Goal: Information Seeking & Learning: Learn about a topic

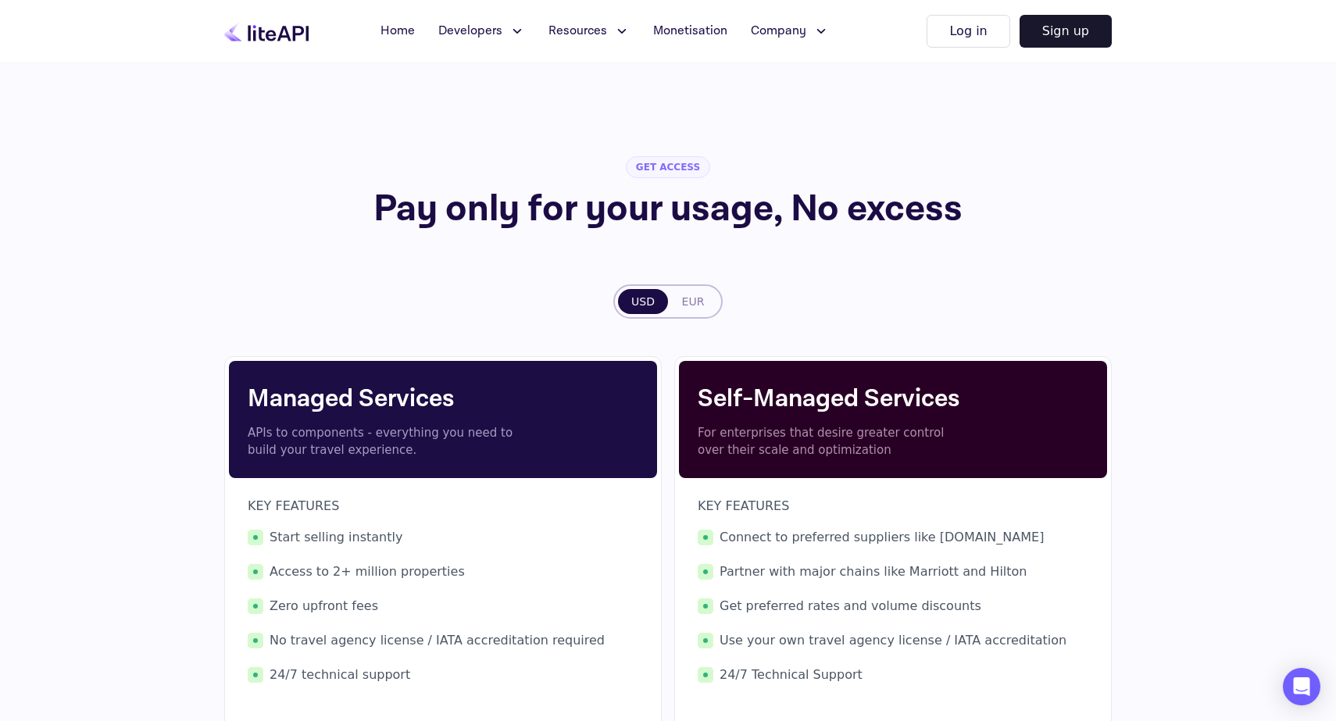
click at [278, 36] on icon at bounding box center [266, 31] width 84 height 20
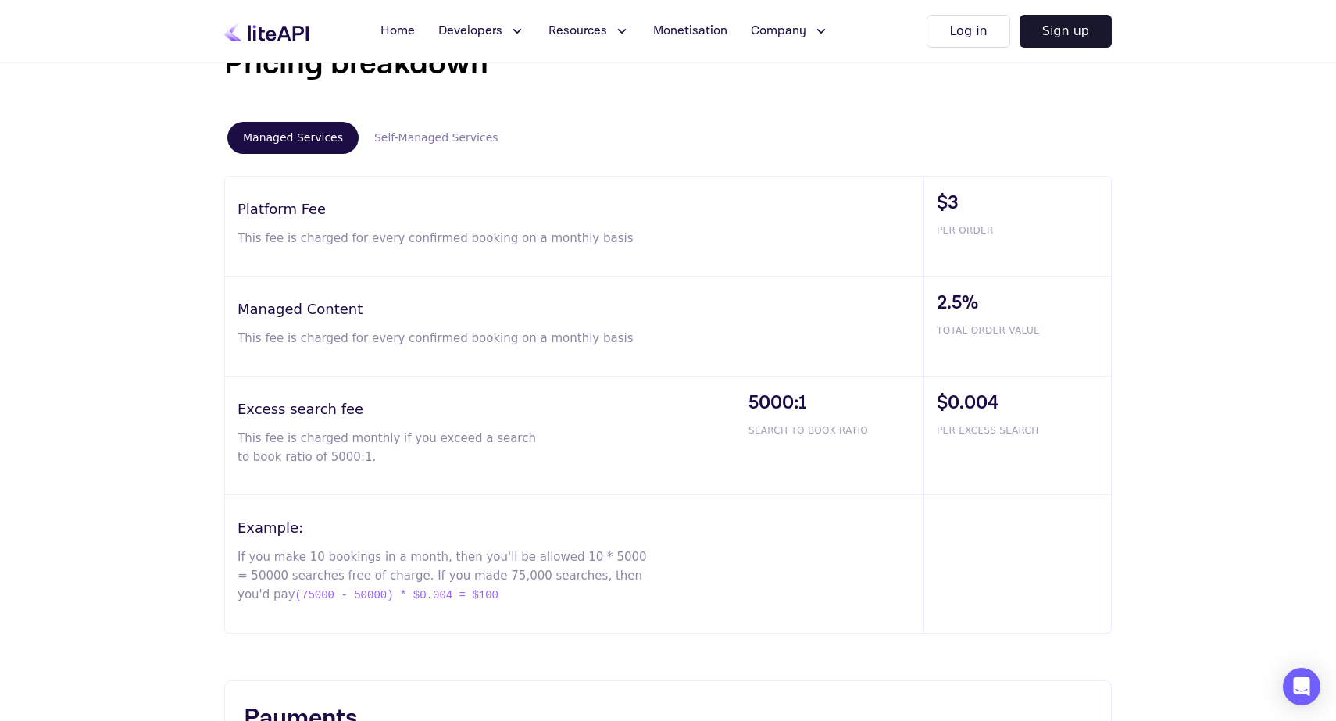
scroll to position [917, 0]
